Goal: Navigation & Orientation: Find specific page/section

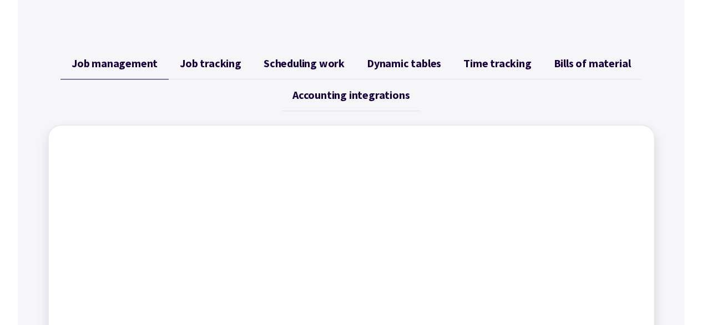
scroll to position [450, 0]
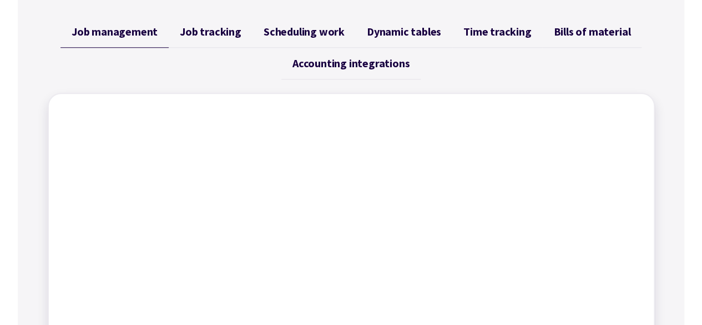
click at [402, 62] on span "Accounting integrations" at bounding box center [350, 63] width 117 height 13
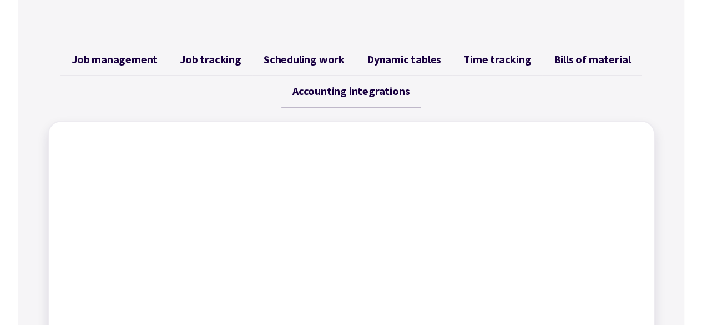
scroll to position [415, 0]
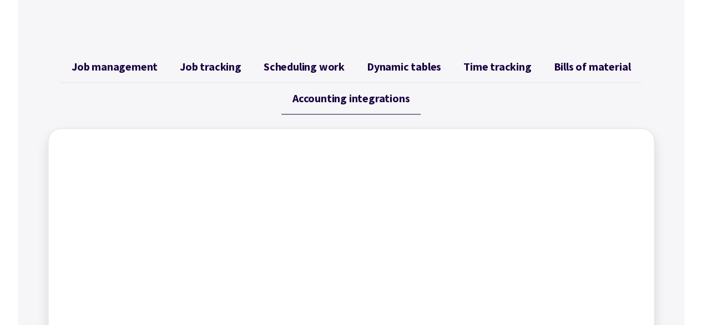
click at [300, 73] on span "Scheduling work" at bounding box center [304, 66] width 81 height 13
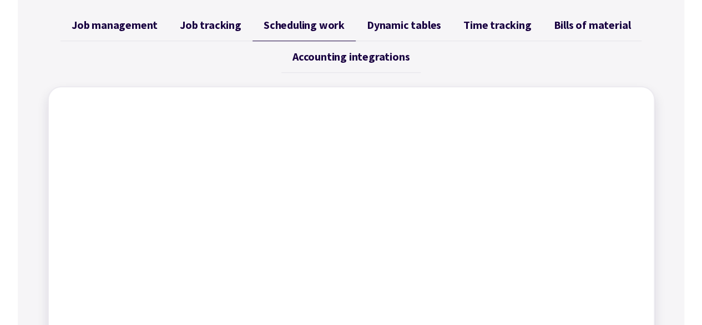
scroll to position [454, 0]
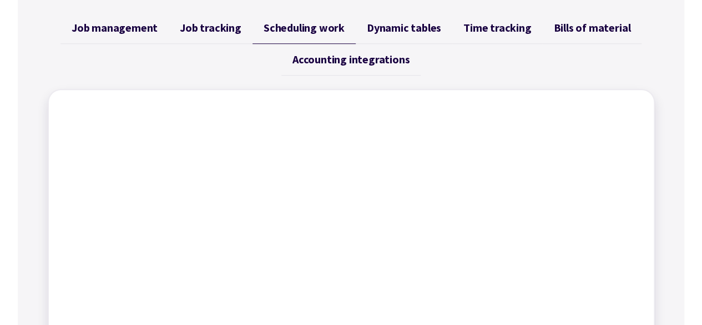
click at [405, 28] on span "Dynamic tables" at bounding box center [404, 27] width 74 height 13
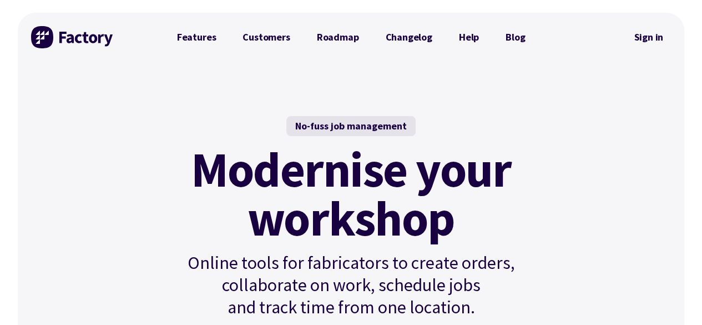
scroll to position [0, 0]
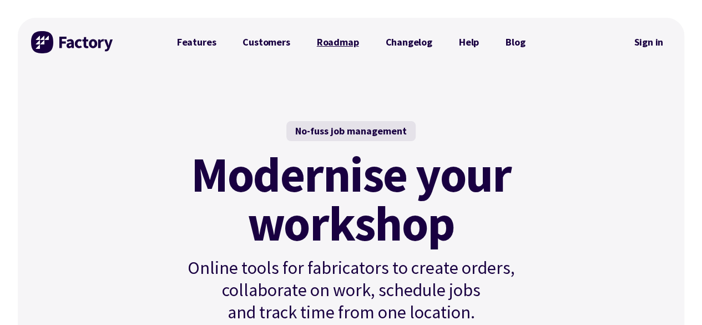
click at [310, 48] on link "Roadmap" at bounding box center [338, 42] width 69 height 22
click at [506, 46] on link "Blog" at bounding box center [515, 42] width 46 height 22
click at [451, 44] on link "Help" at bounding box center [469, 42] width 47 height 22
